Goal: Information Seeking & Learning: Learn about a topic

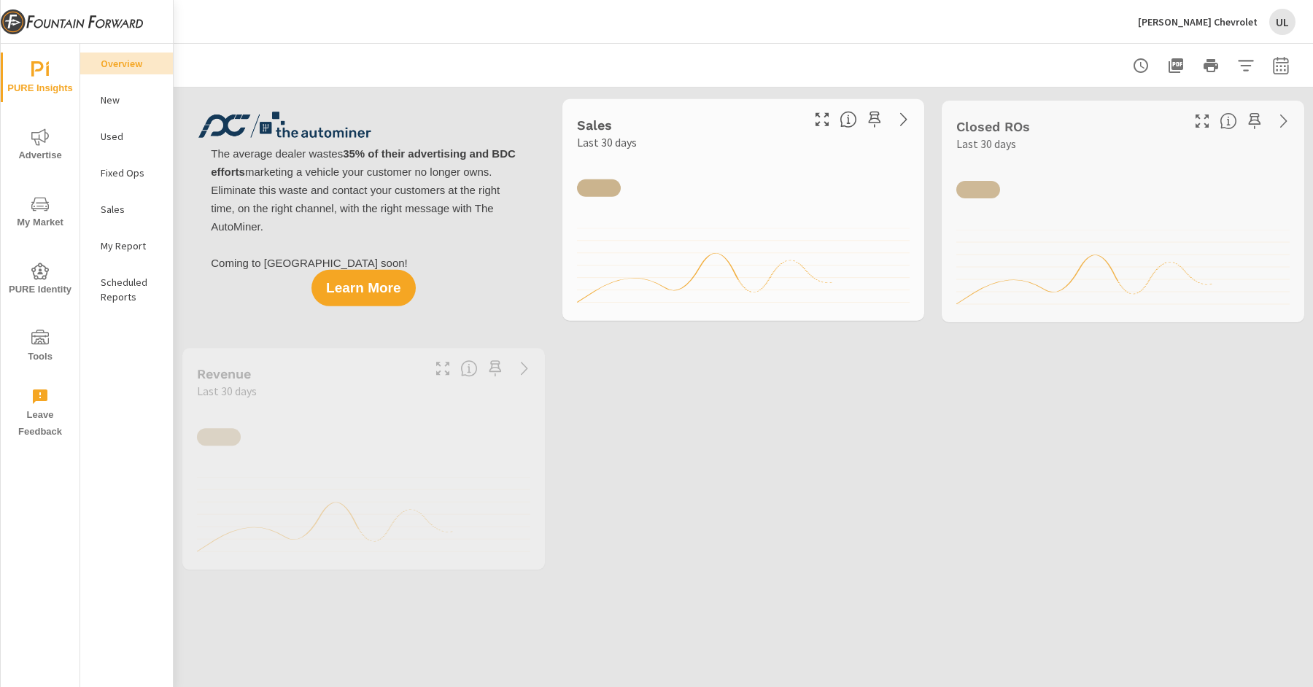
click at [1222, 29] on div "John Megel Chevrolet UL" at bounding box center [1217, 22] width 158 height 26
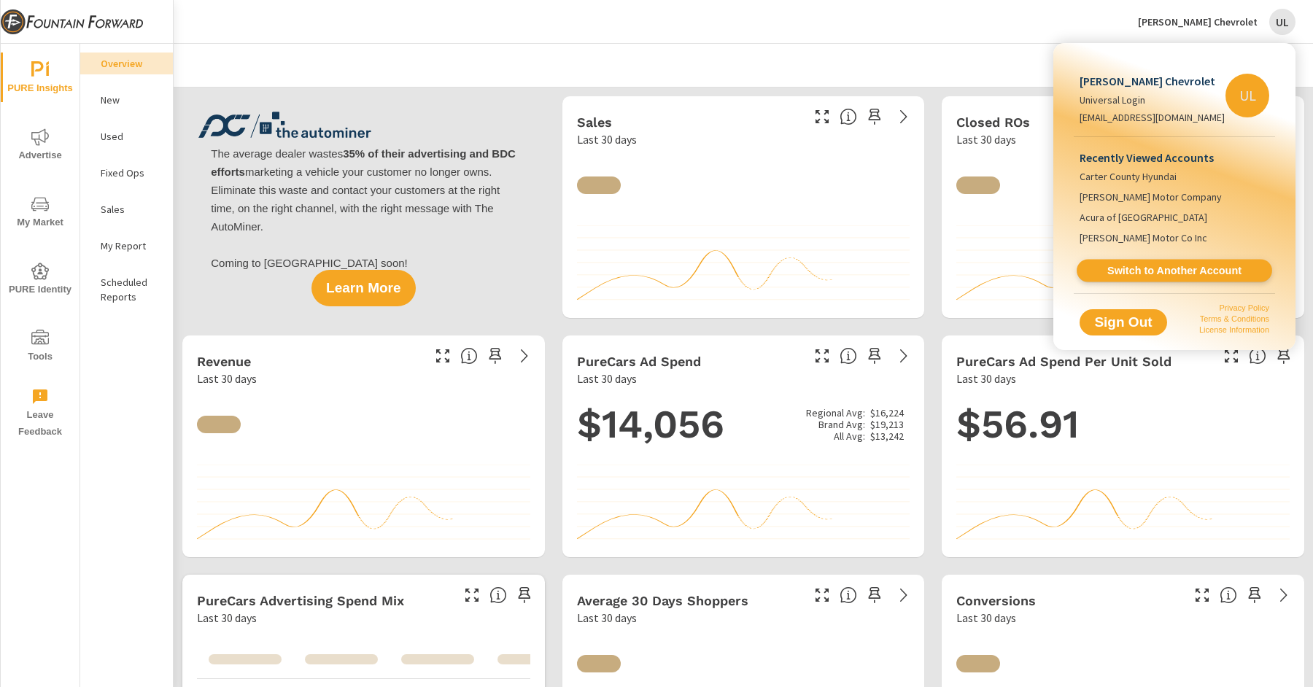
click at [1174, 260] on link "Switch to Another Account" at bounding box center [1174, 271] width 195 height 23
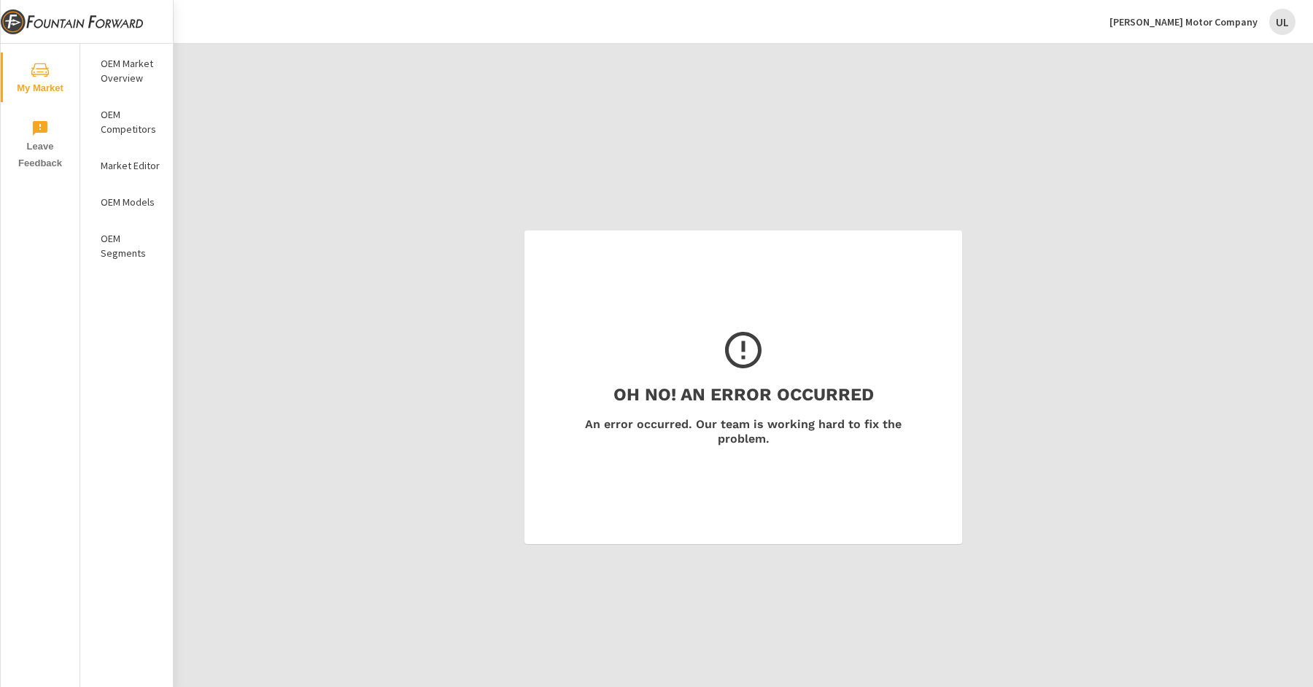
click at [127, 201] on p "OEM Models" at bounding box center [131, 202] width 61 height 15
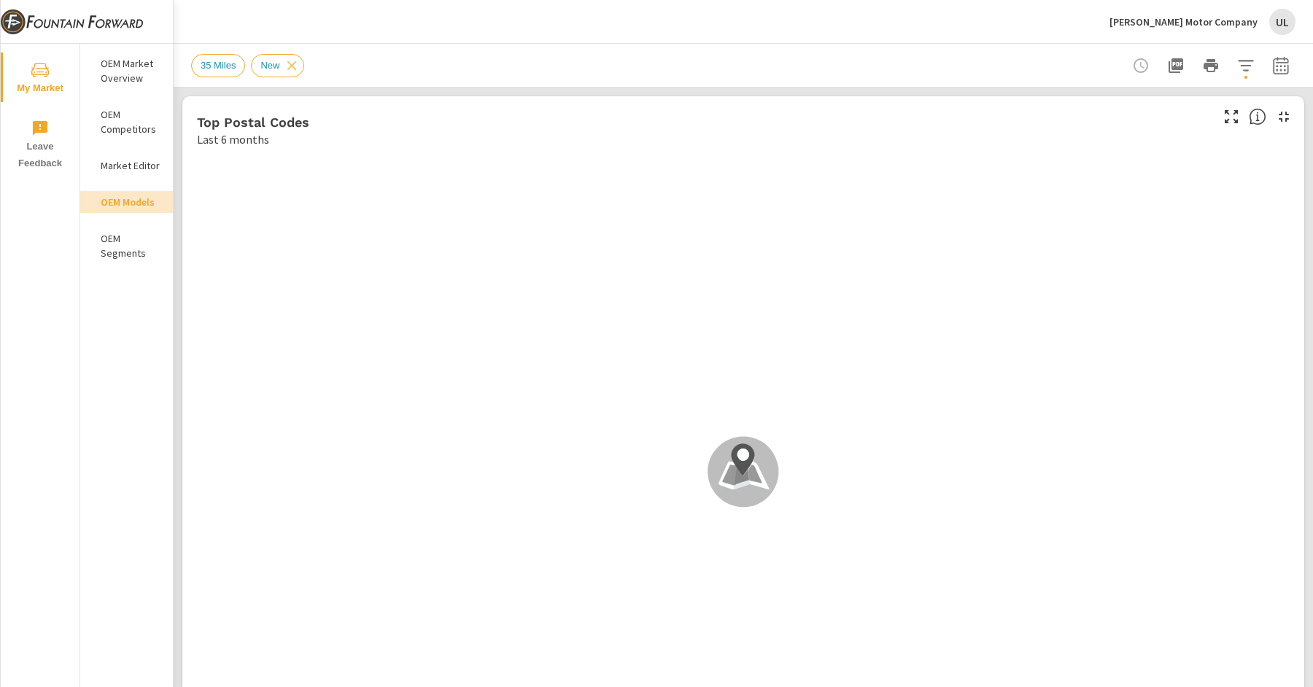
scroll to position [1, 0]
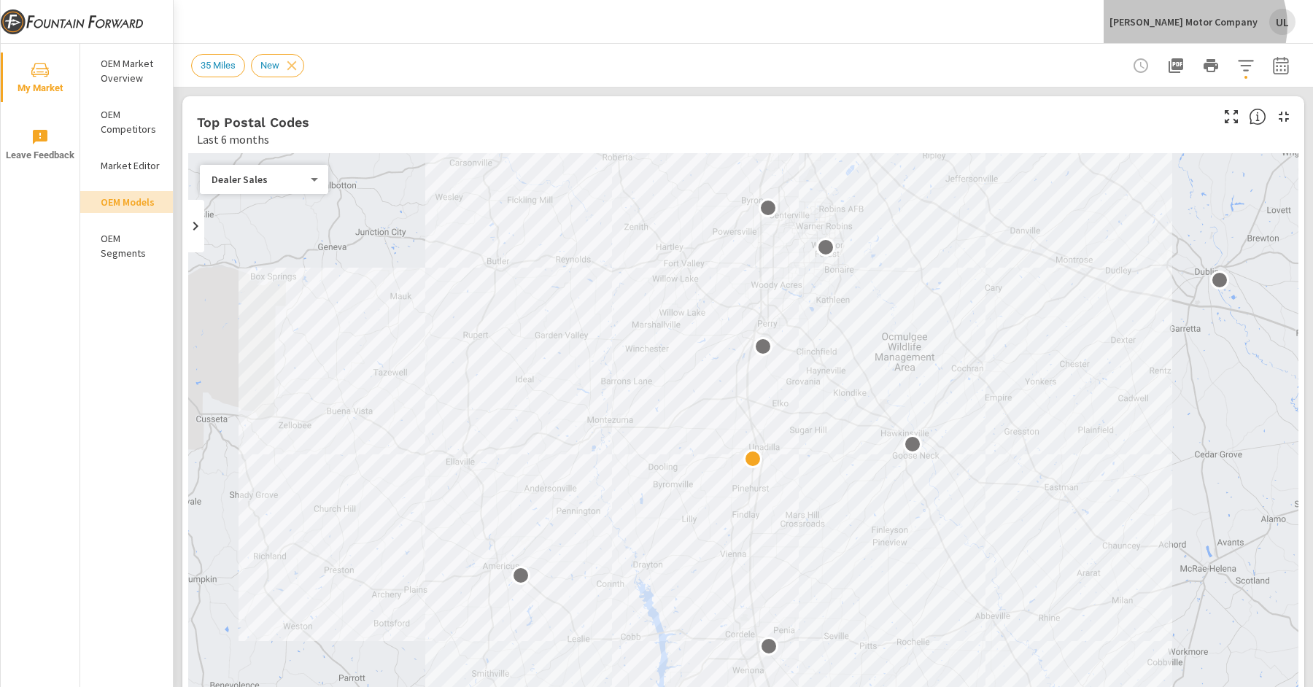
click at [1233, 26] on p "[PERSON_NAME] Motor Company" at bounding box center [1183, 21] width 148 height 13
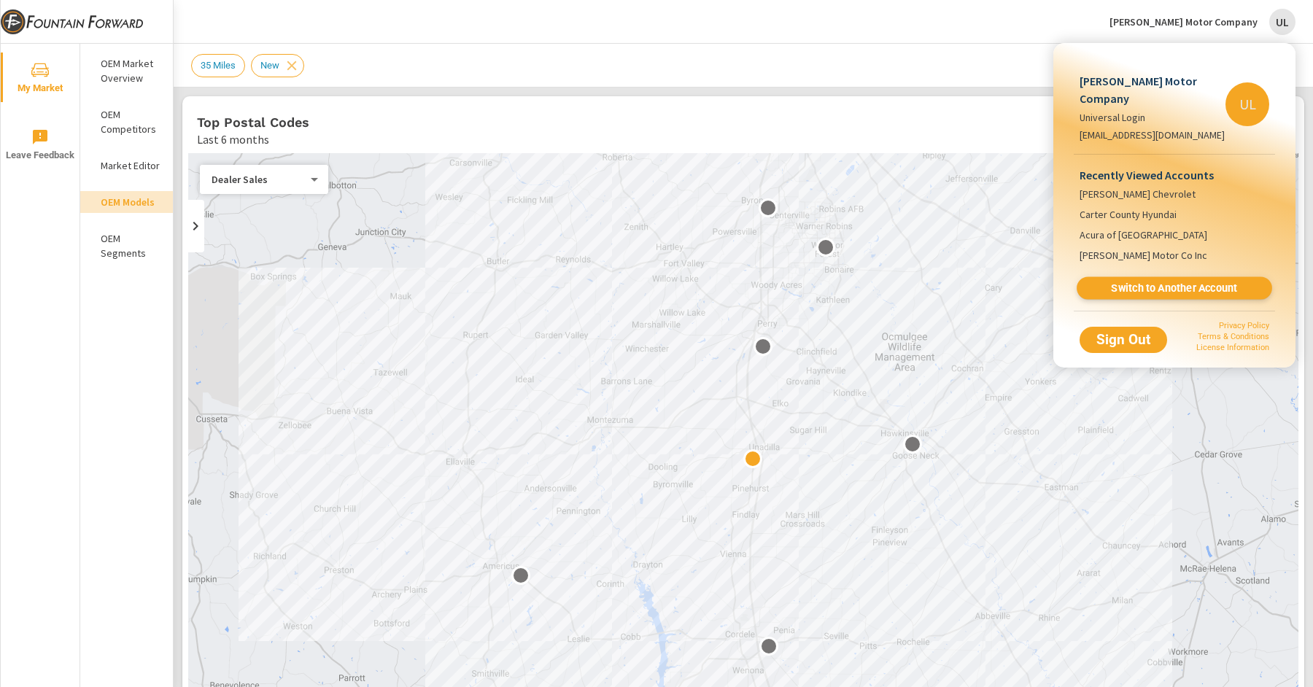
click at [1202, 282] on span "Switch to Another Account" at bounding box center [1174, 289] width 179 height 14
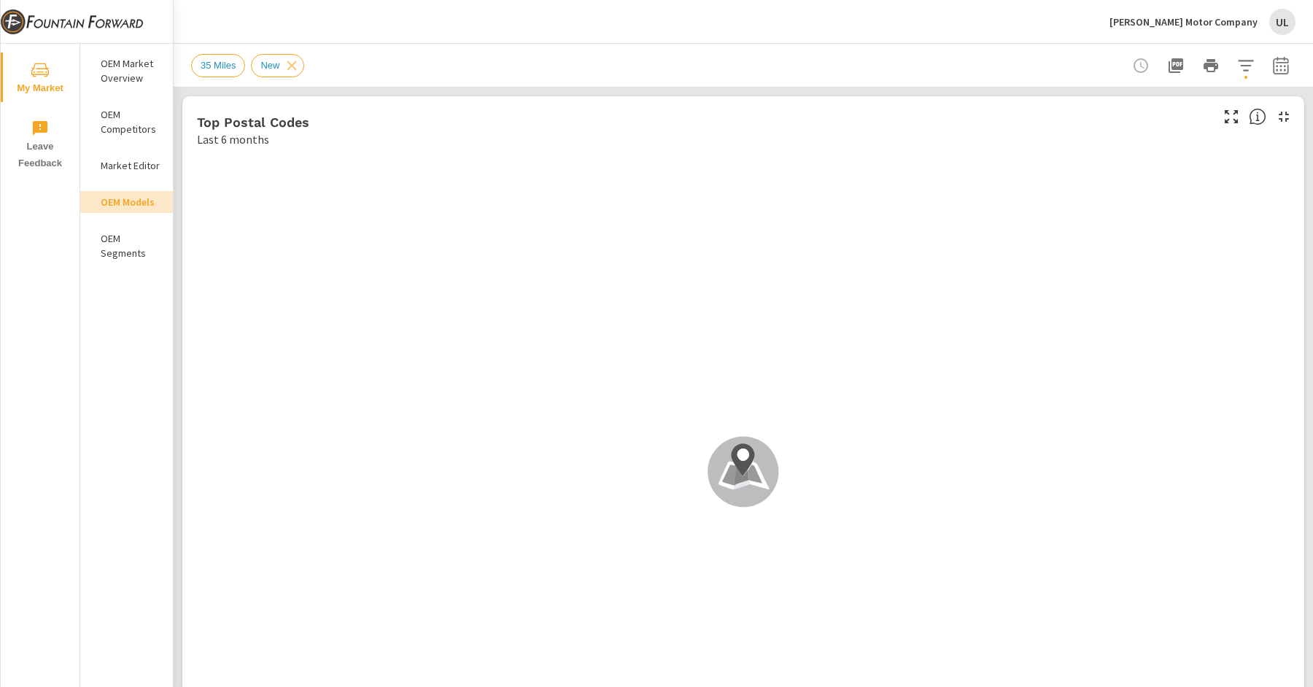
scroll to position [1, 0]
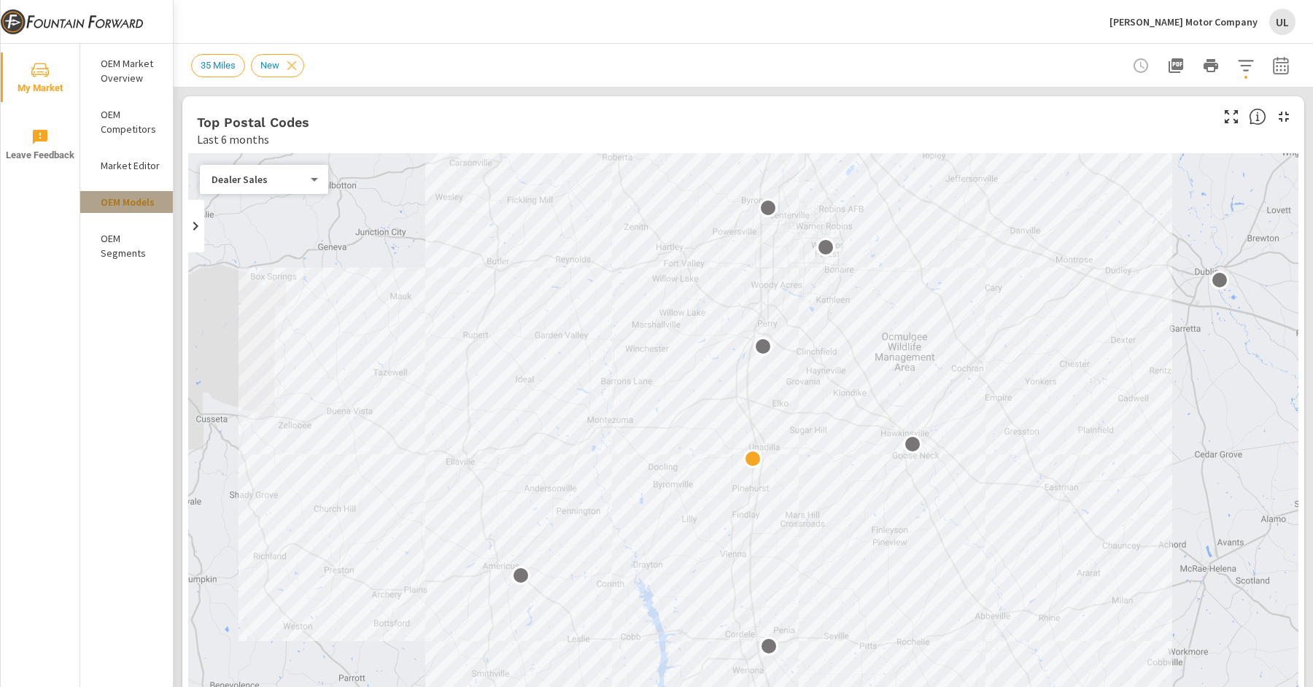
click at [121, 205] on p "OEM Models" at bounding box center [131, 202] width 61 height 15
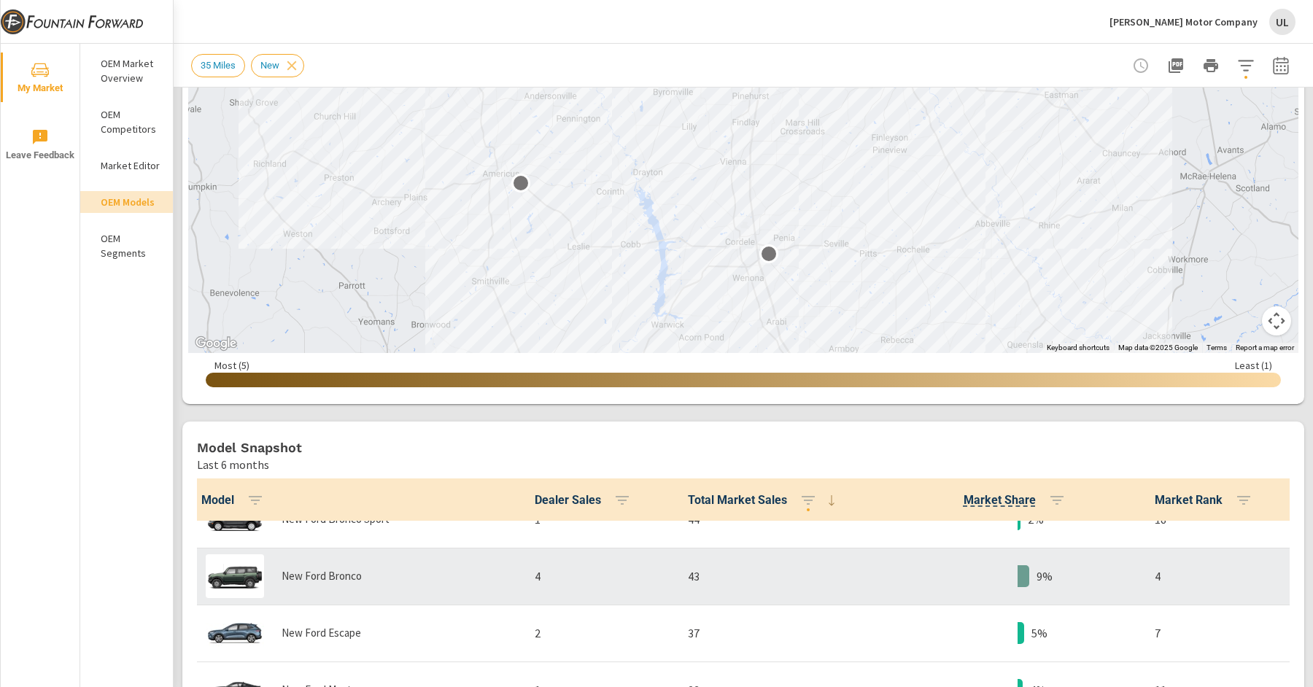
scroll to position [41, 0]
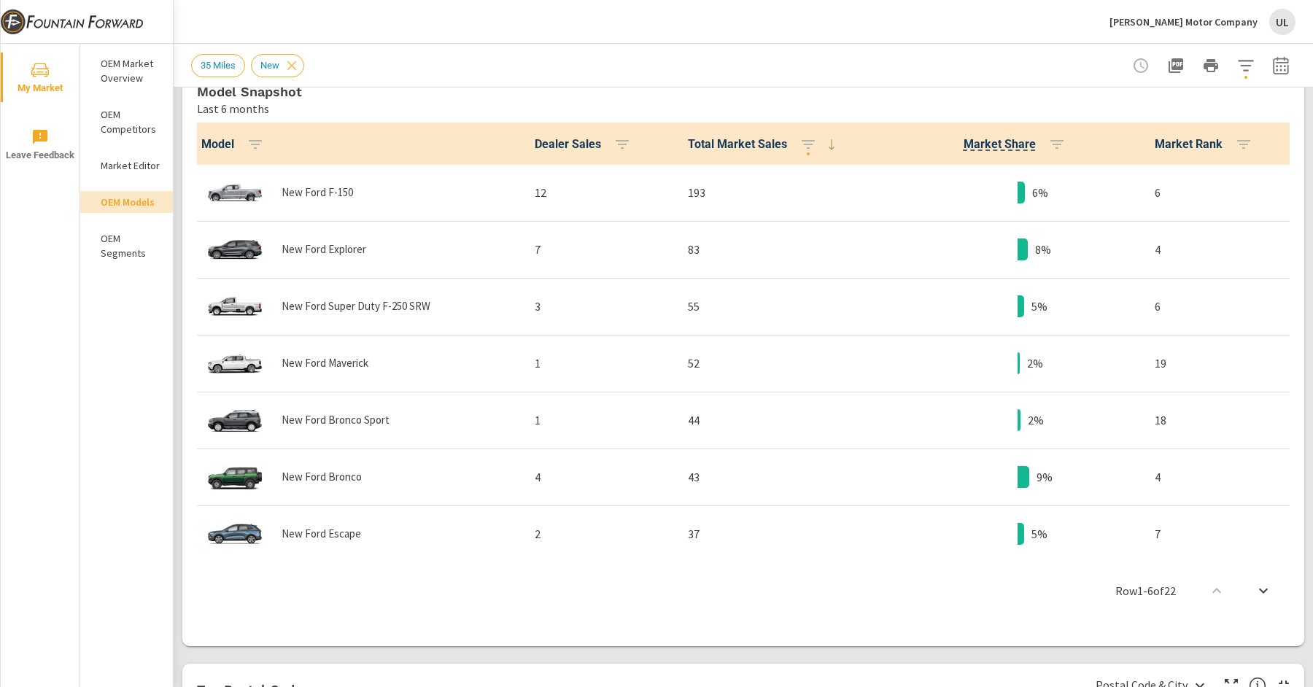
click at [781, 143] on span "Total Market Sales" at bounding box center [764, 145] width 152 height 18
click at [816, 144] on button "button" at bounding box center [808, 144] width 29 height 29
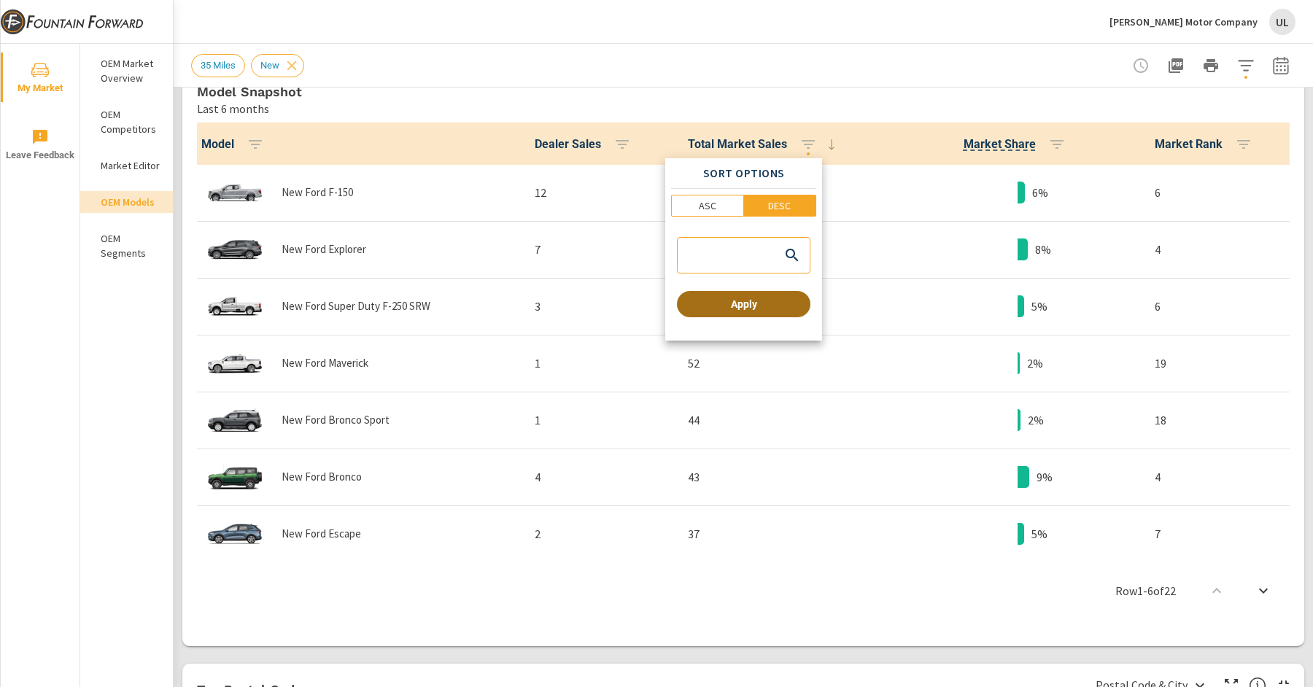
click at [755, 304] on span "Apply" at bounding box center [744, 304] width 122 height 13
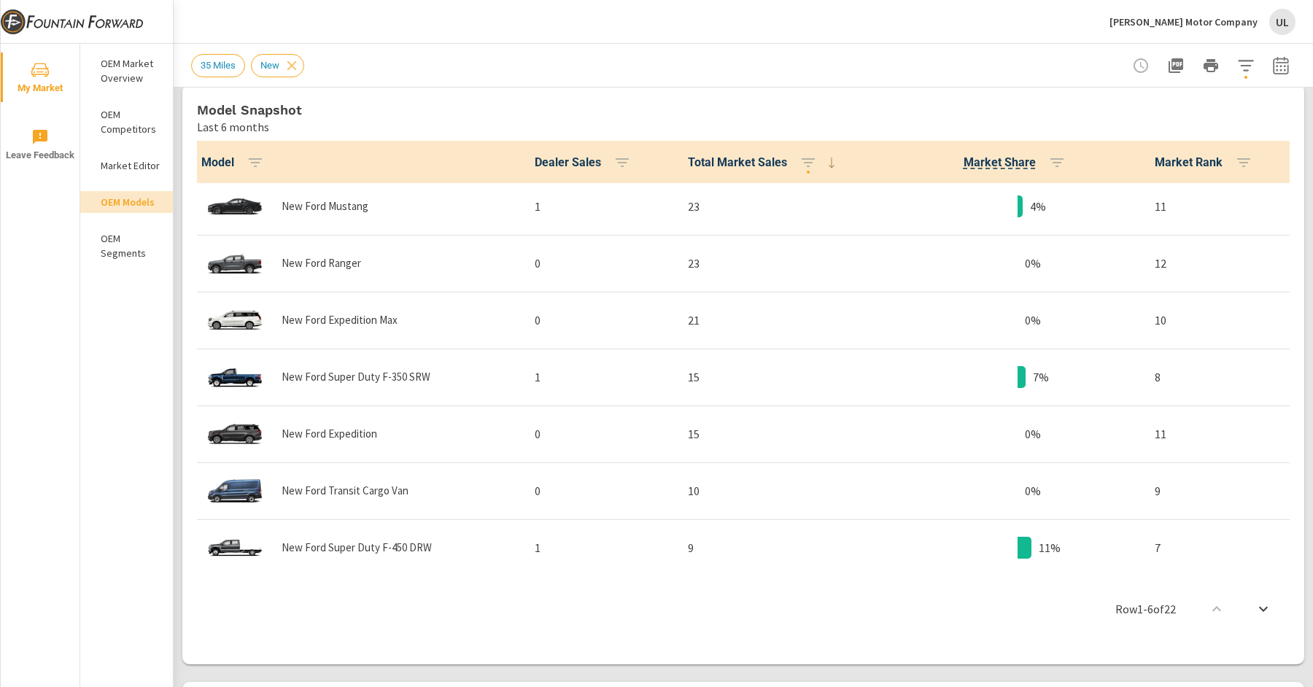
scroll to position [398, 0]
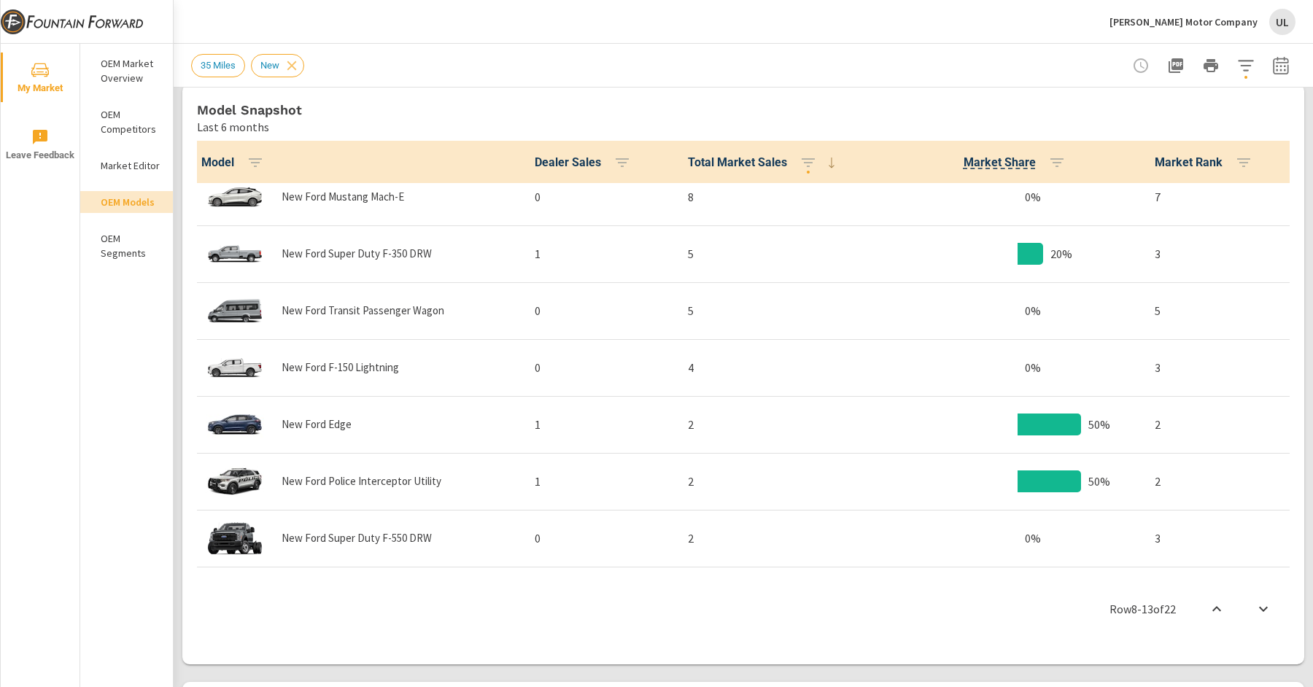
scroll to position [811, 0]
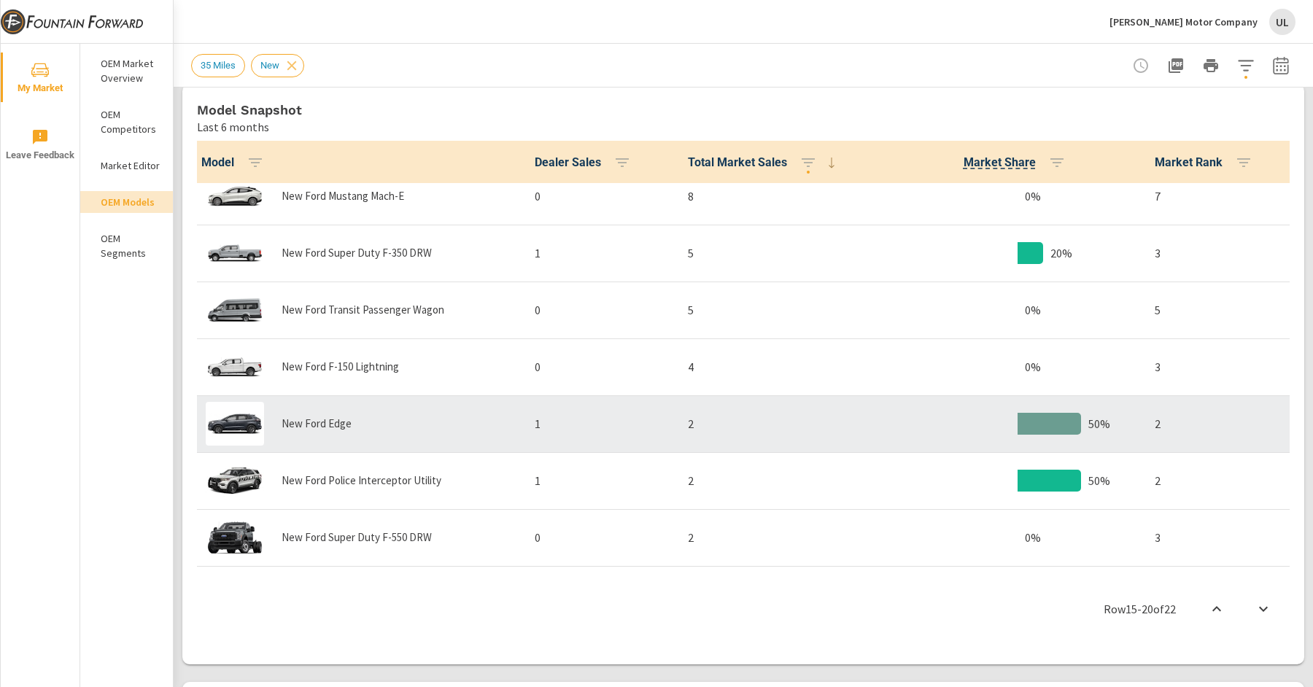
scroll to position [857, 0]
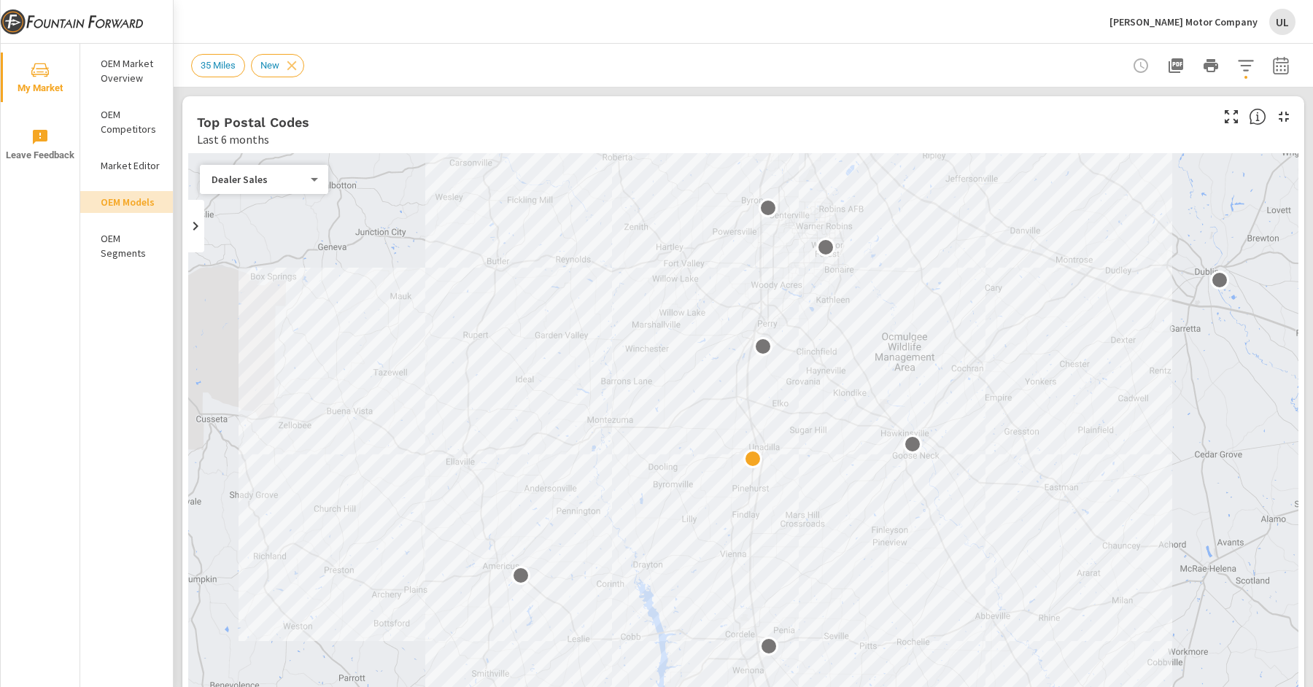
click at [138, 75] on p "OEM Market Overview" at bounding box center [131, 70] width 61 height 29
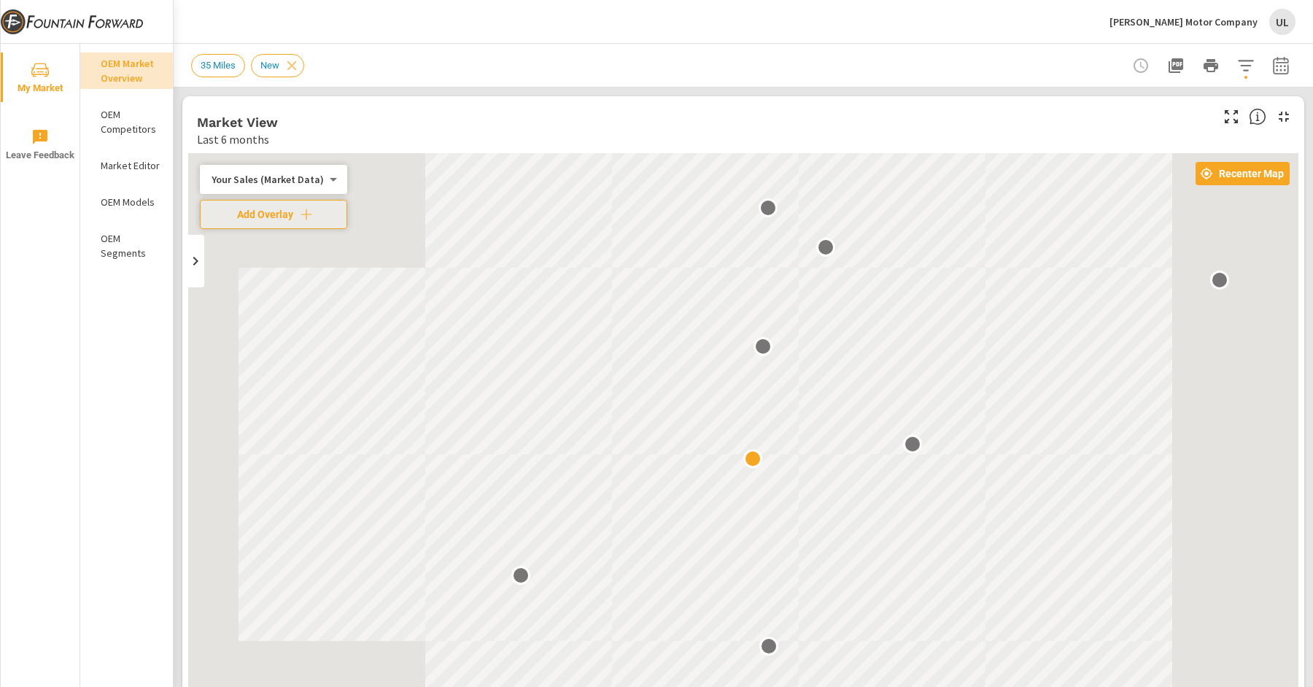
scroll to position [1, 0]
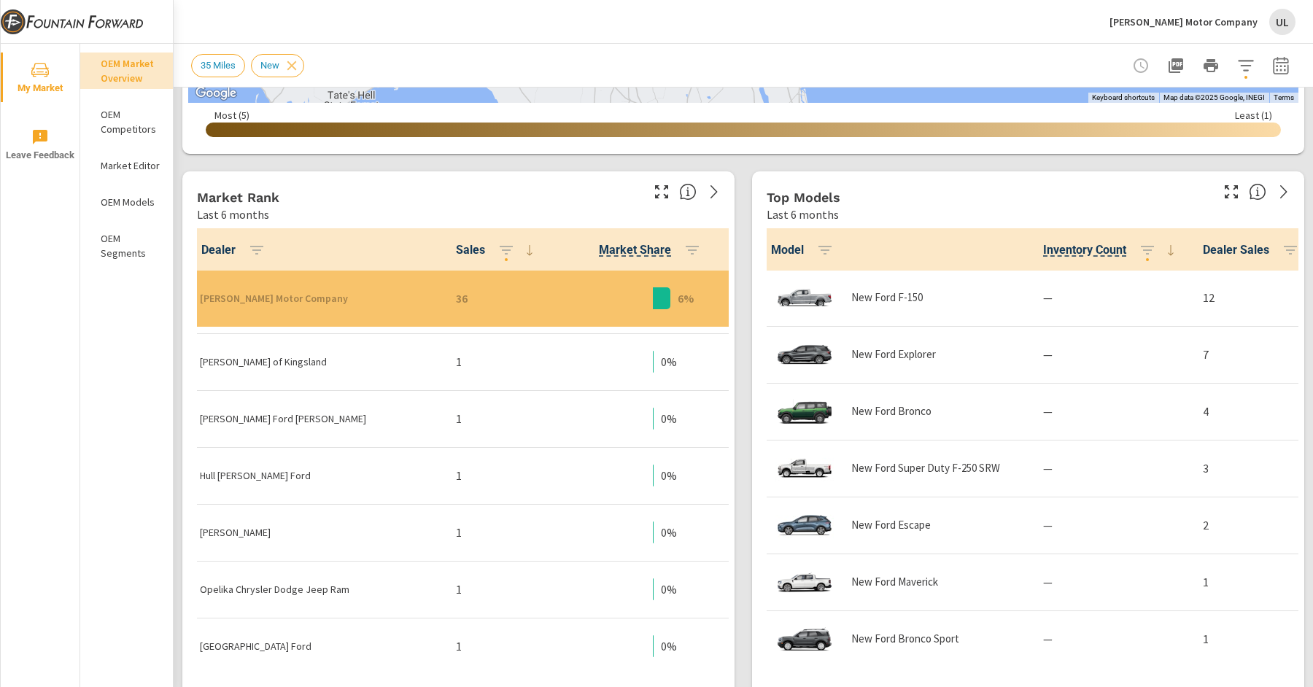
scroll to position [1314, 0]
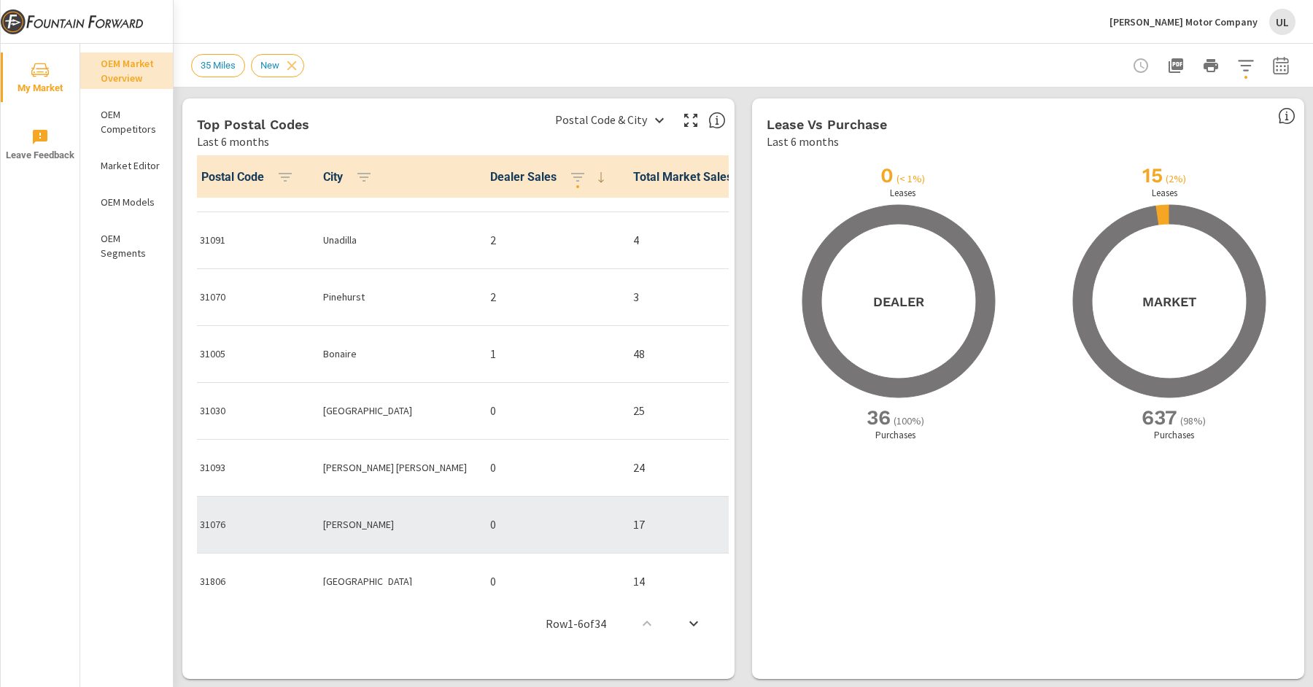
scroll to position [1536, 0]
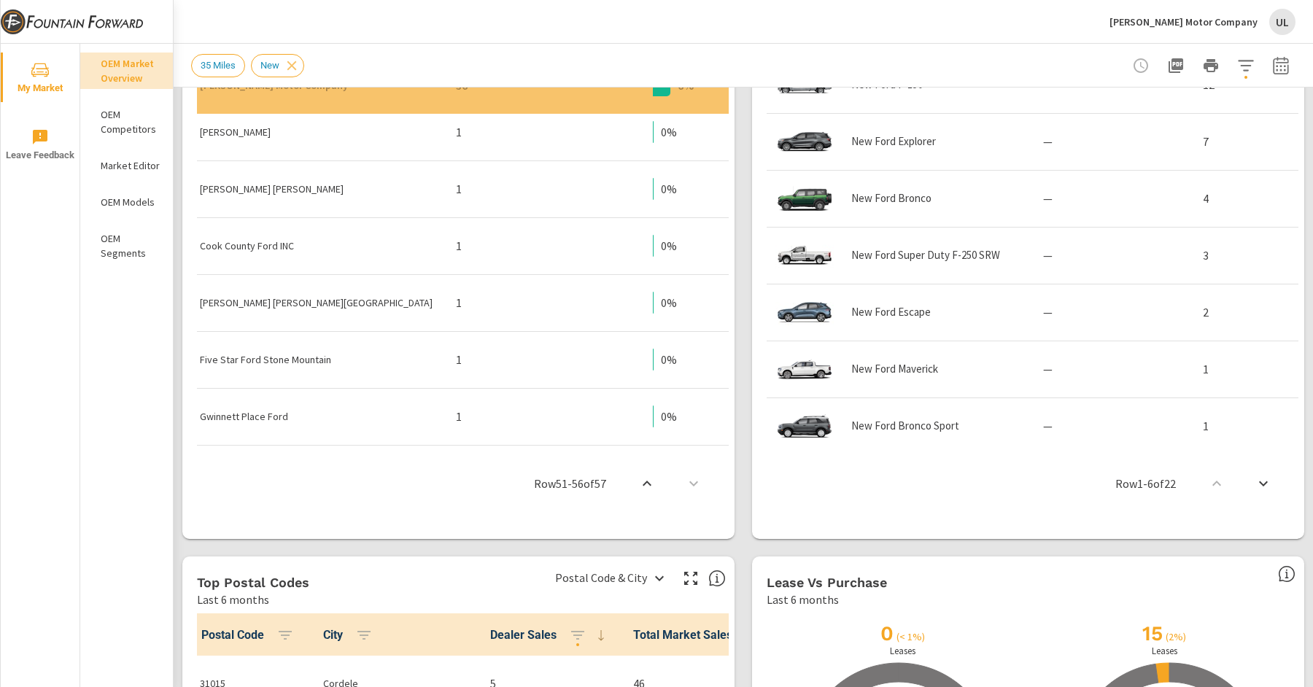
scroll to position [2183, 0]
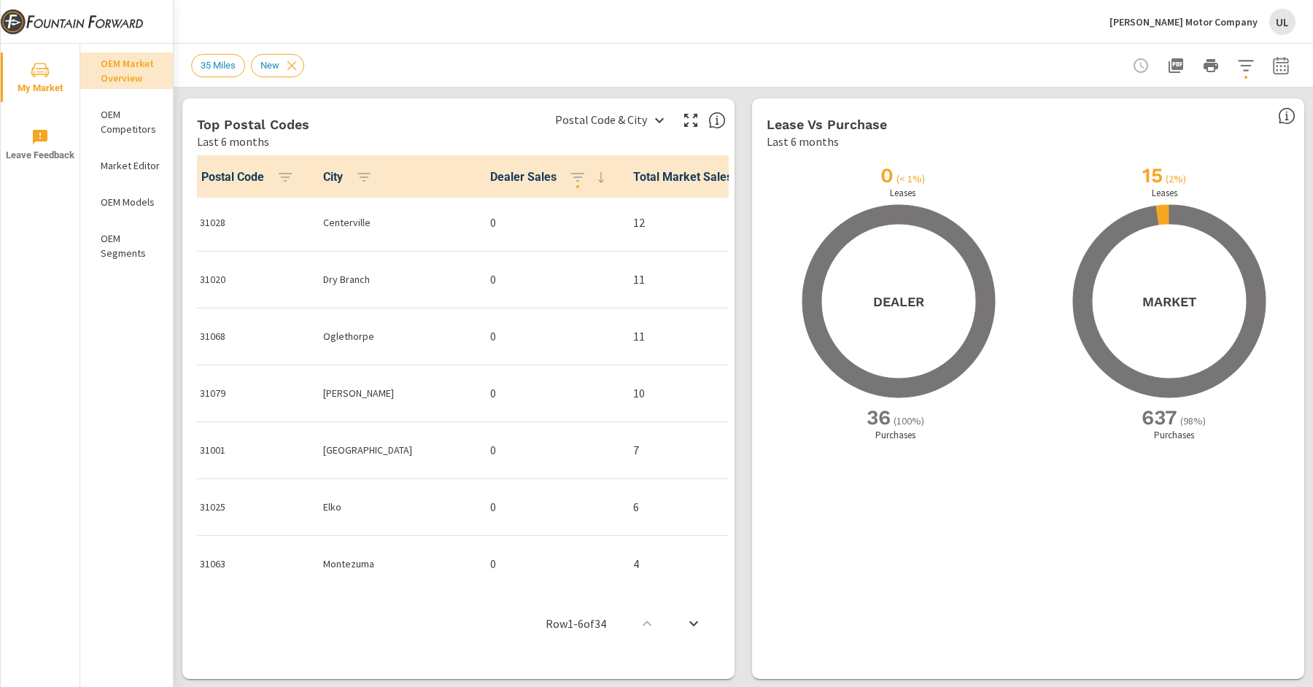
scroll to position [1536, 0]
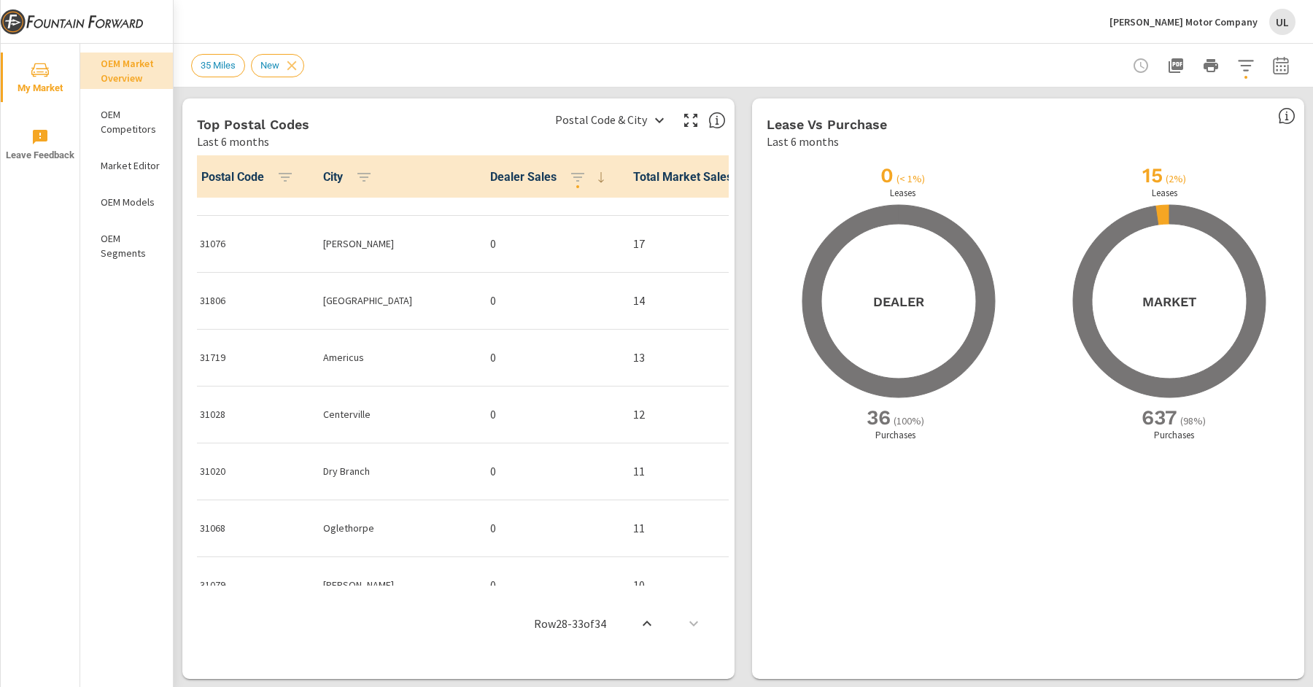
scroll to position [460, 0]
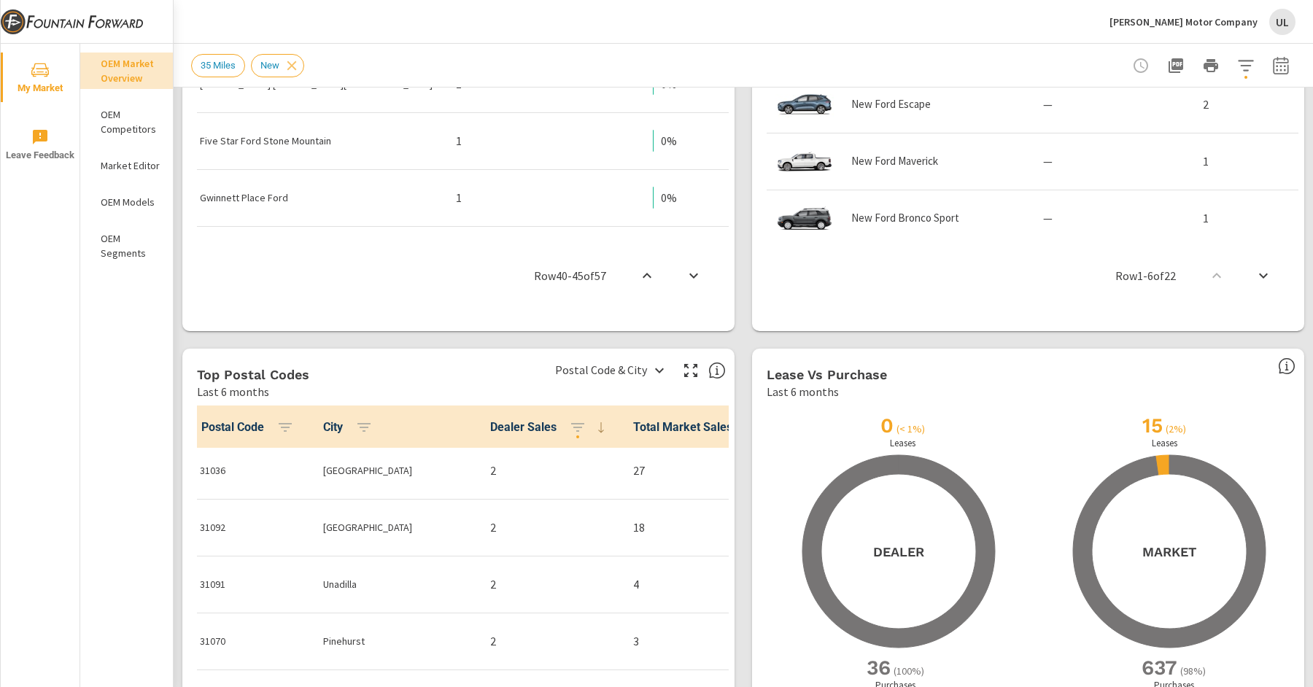
scroll to position [910, 0]
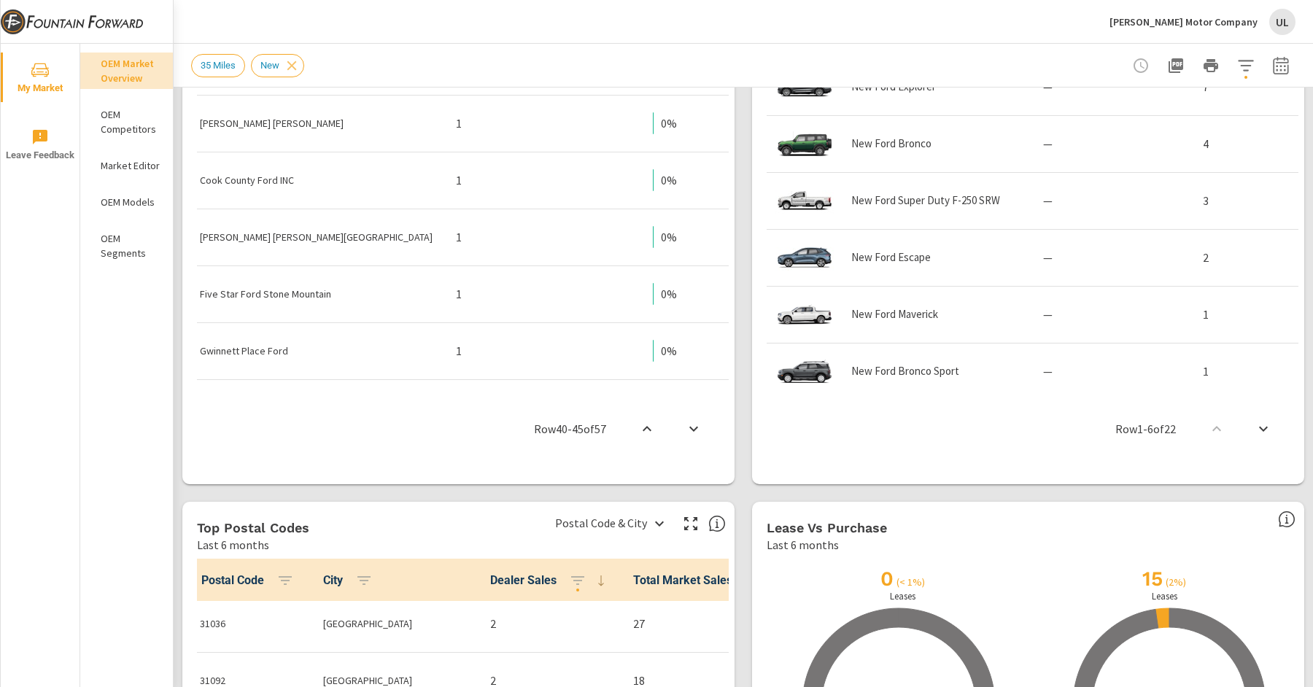
click at [127, 130] on p "OEM Competitors" at bounding box center [131, 121] width 61 height 29
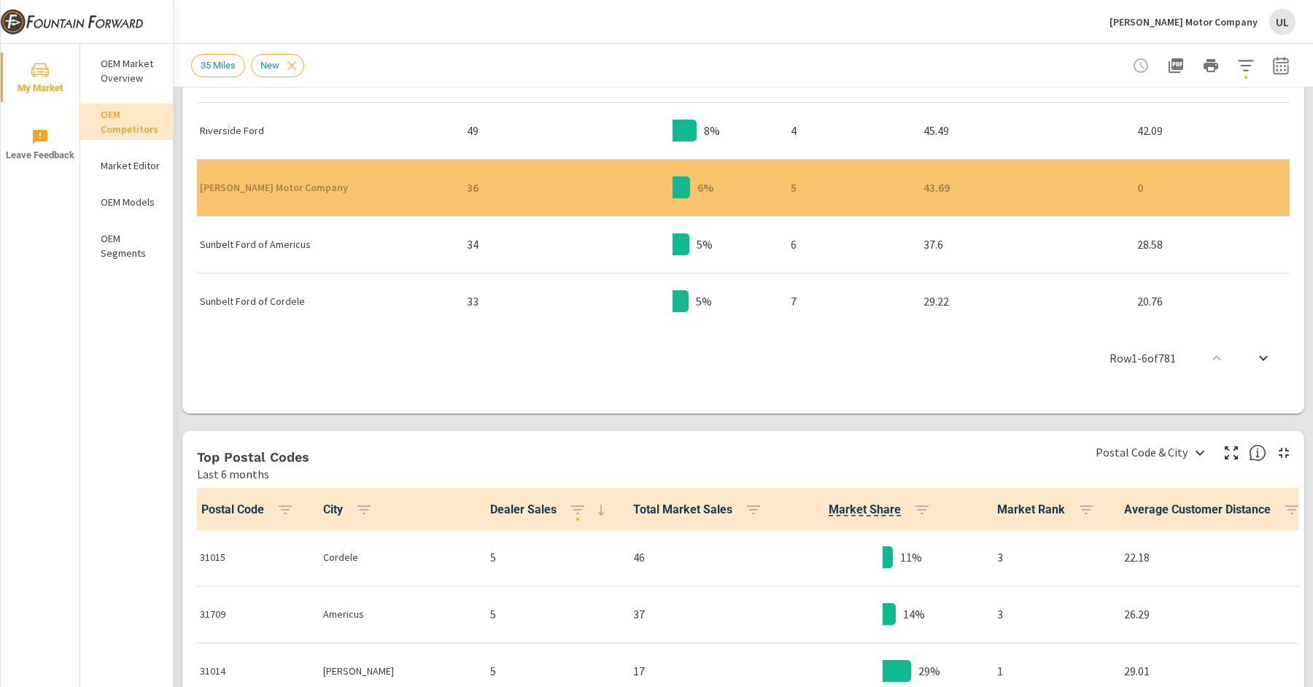
scroll to position [1314, 0]
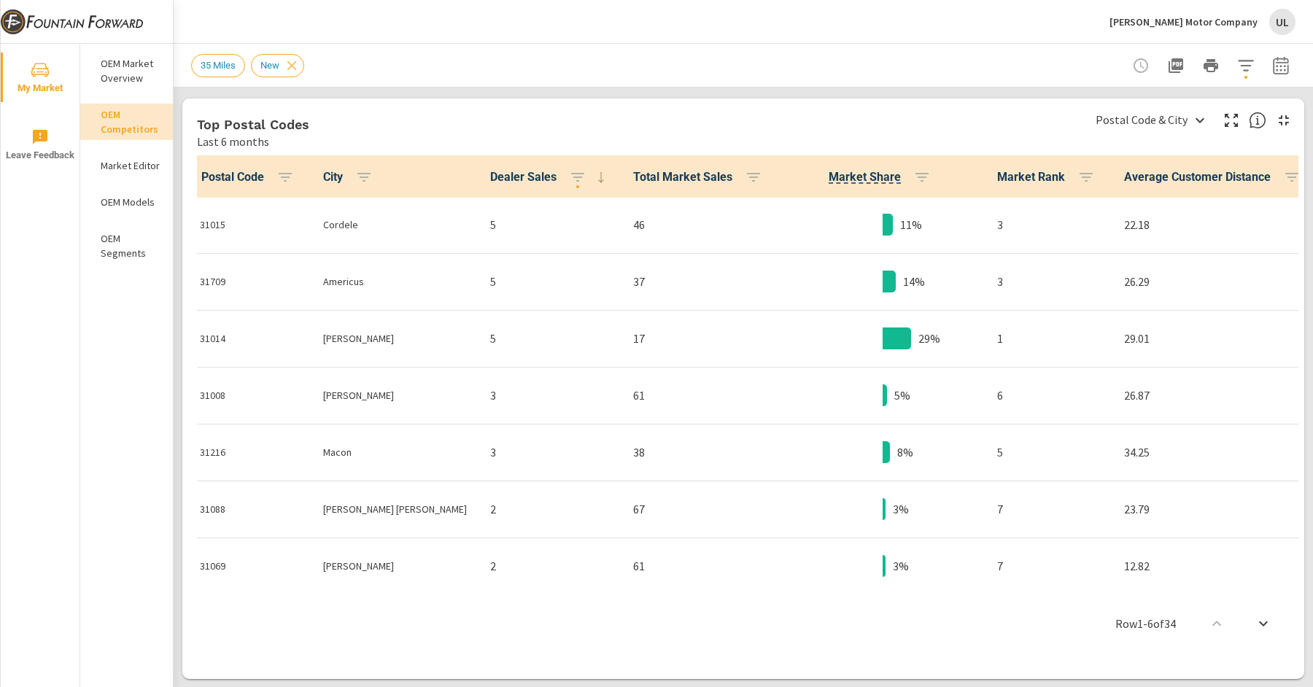
click at [125, 204] on p "OEM Models" at bounding box center [131, 202] width 61 height 15
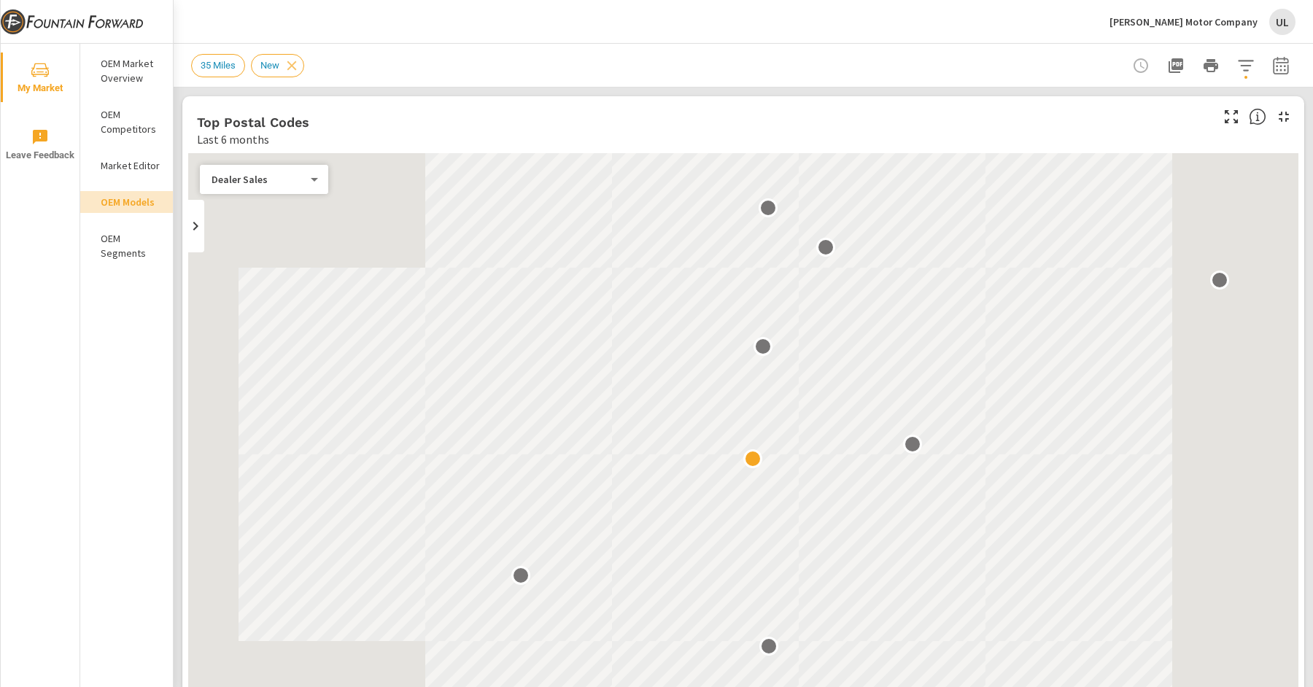
scroll to position [1, 0]
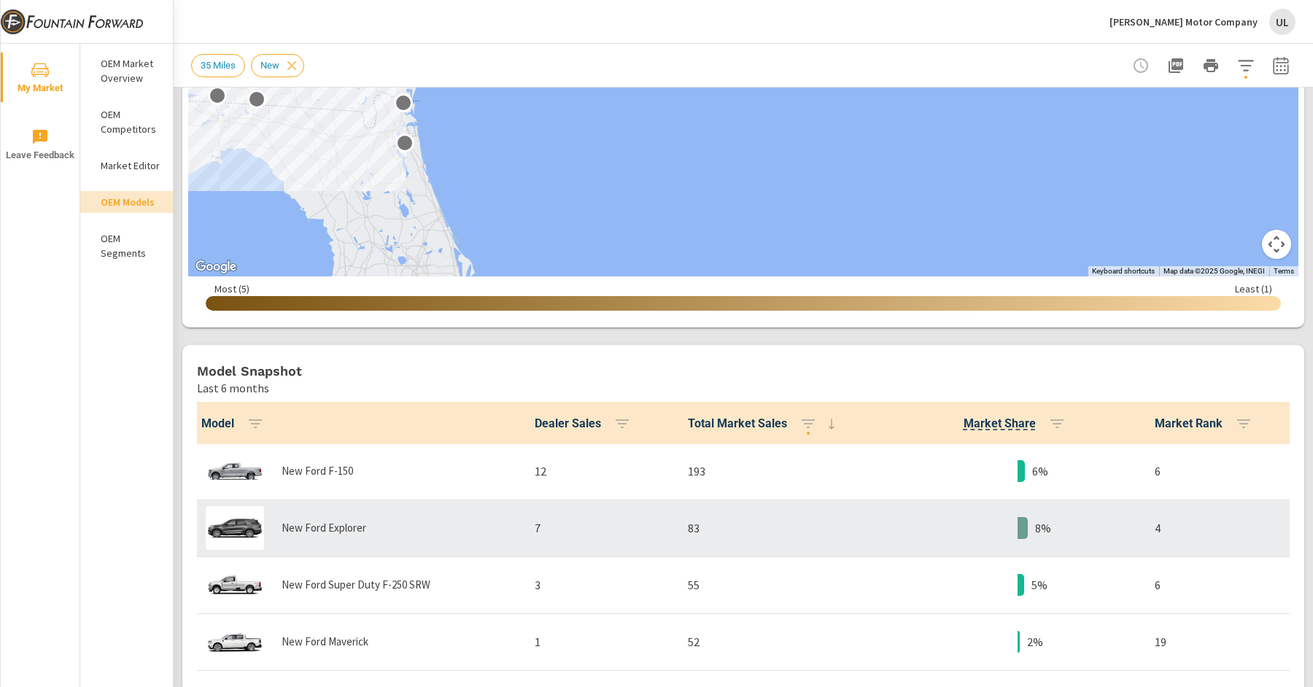
scroll to position [254, 0]
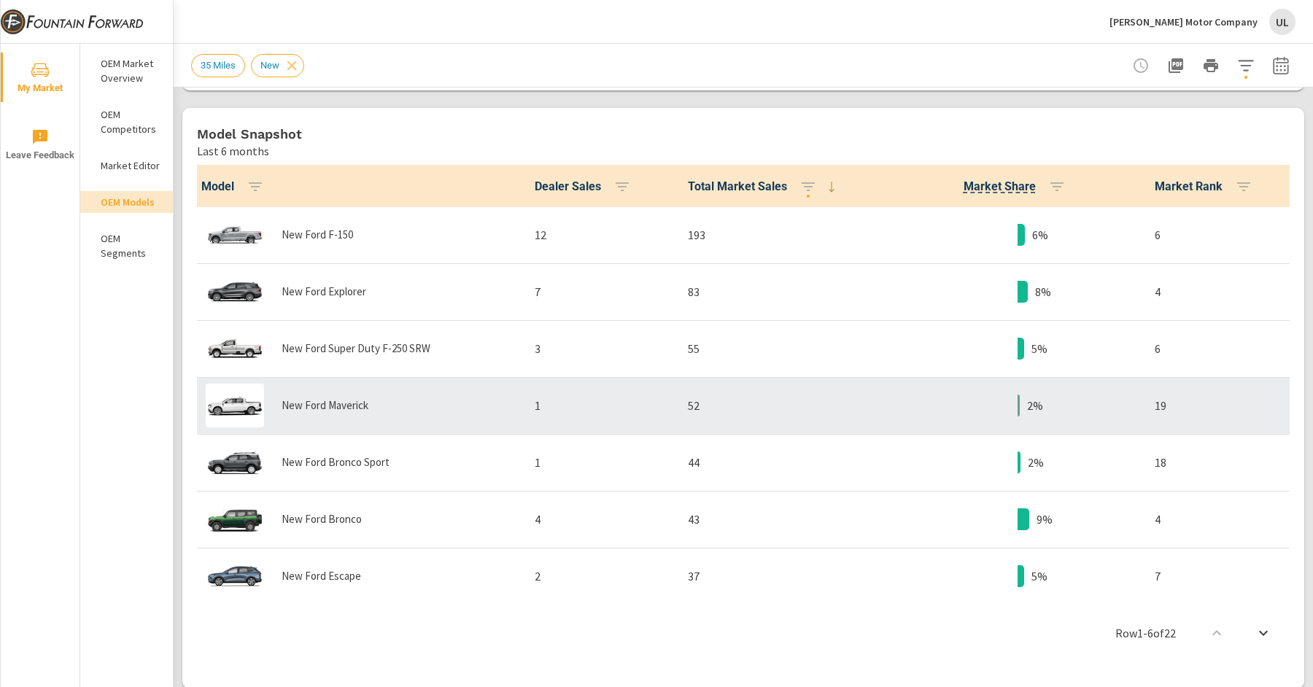
scroll to position [705, 0]
click at [313, 387] on div "New Ford Maverick" at bounding box center [355, 406] width 311 height 44
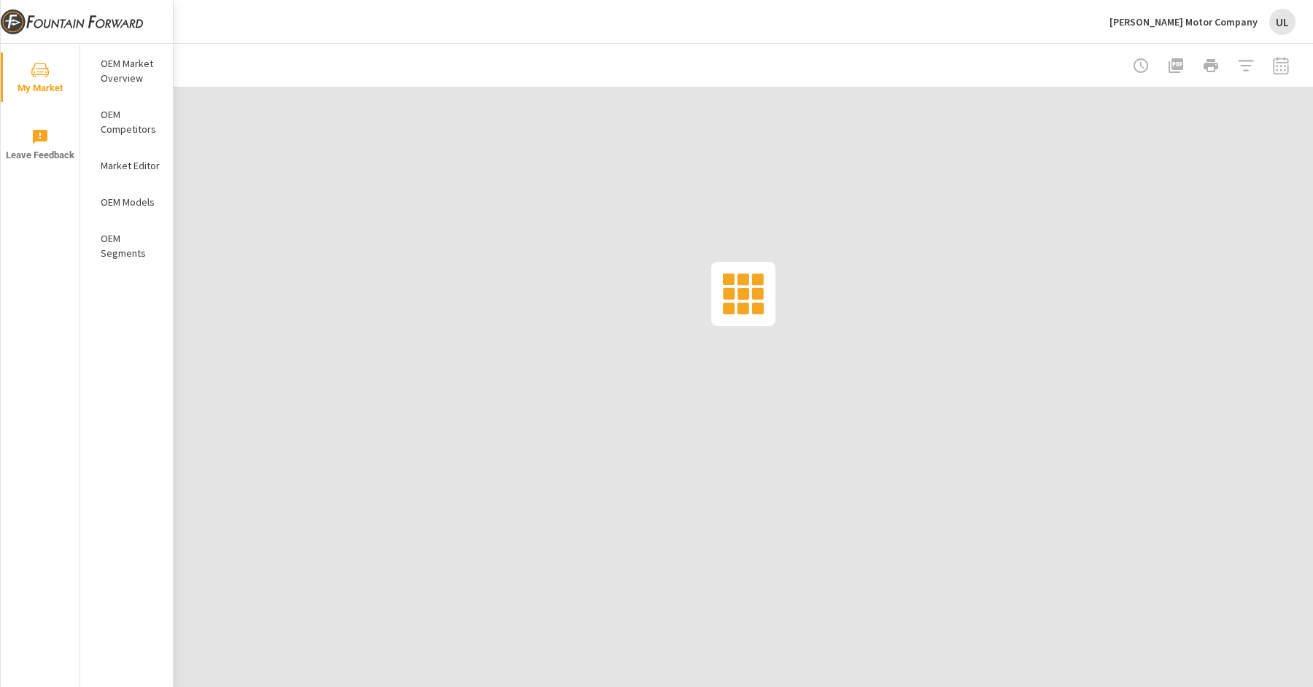
click at [313, 387] on div at bounding box center [743, 294] width 1139 height 412
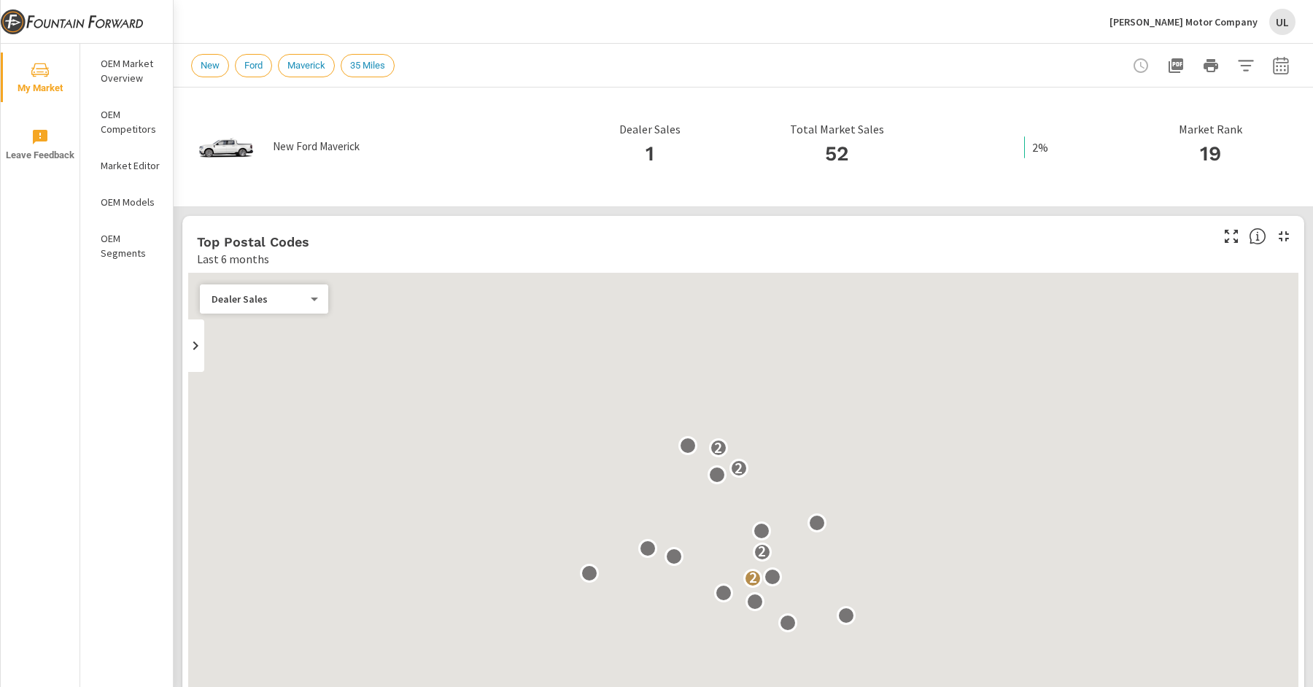
scroll to position [1, 0]
